Goal: Information Seeking & Learning: Learn about a topic

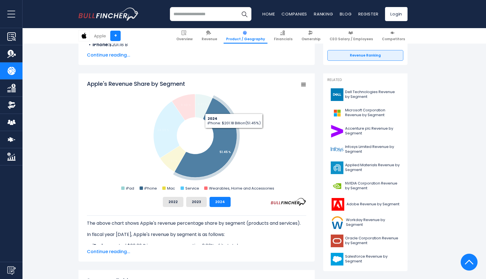
scroll to position [128, 0]
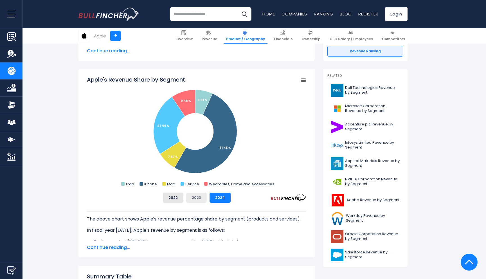
click at [202, 201] on button "2023" at bounding box center [196, 198] width 21 height 10
click at [176, 198] on button "2022" at bounding box center [173, 198] width 21 height 10
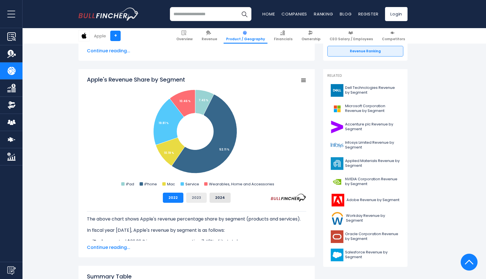
click at [191, 199] on button "2023" at bounding box center [196, 198] width 21 height 10
click at [175, 198] on button "2022" at bounding box center [173, 198] width 21 height 10
click at [196, 198] on button "2023" at bounding box center [196, 198] width 21 height 10
click at [209, 198] on div "2022 2023 2024" at bounding box center [196, 198] width 219 height 10
click at [217, 198] on button "2024" at bounding box center [220, 198] width 21 height 10
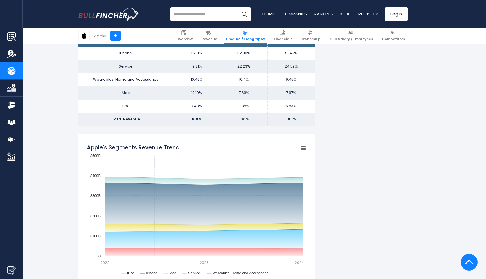
scroll to position [450, 0]
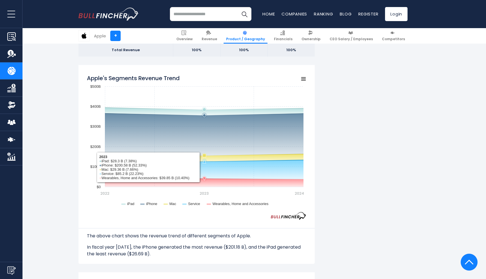
drag, startPoint x: 205, startPoint y: 178, endPoint x: 205, endPoint y: 159, distance: 18.3
click at [205, 159] on g "Apple's Segments Revenue Trend" at bounding box center [204, 147] width 199 height 80
click at [205, 160] on icon "Apple's Segments Revenue Trend" at bounding box center [205, 162] width 6 height 6
